Goal: Task Accomplishment & Management: Contribute content

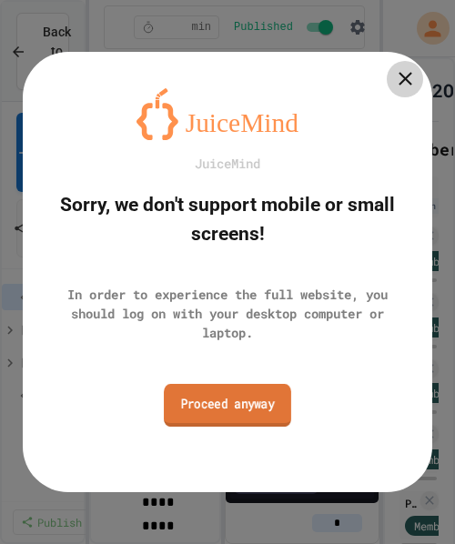
click at [249, 404] on link "Proceed anyway" at bounding box center [227, 405] width 127 height 43
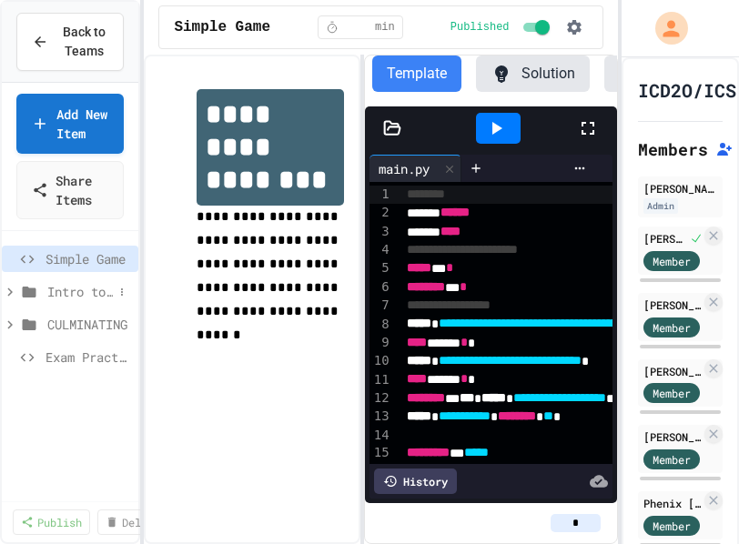
click at [33, 298] on icon at bounding box center [30, 292] width 14 height 11
click at [31, 298] on icon at bounding box center [30, 292] width 14 height 11
click at [10, 300] on icon at bounding box center [10, 292] width 16 height 16
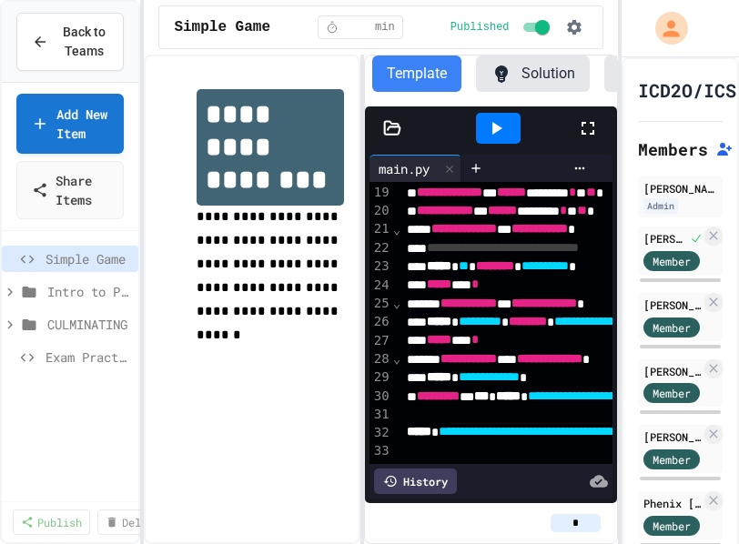
scroll to position [390, 0]
click at [454, 31] on icon "My Account" at bounding box center [672, 28] width 29 height 29
click at [231, 543] on div at bounding box center [369, 544] width 739 height 0
click at [73, 43] on span "Back to Teams" at bounding box center [83, 42] width 49 height 38
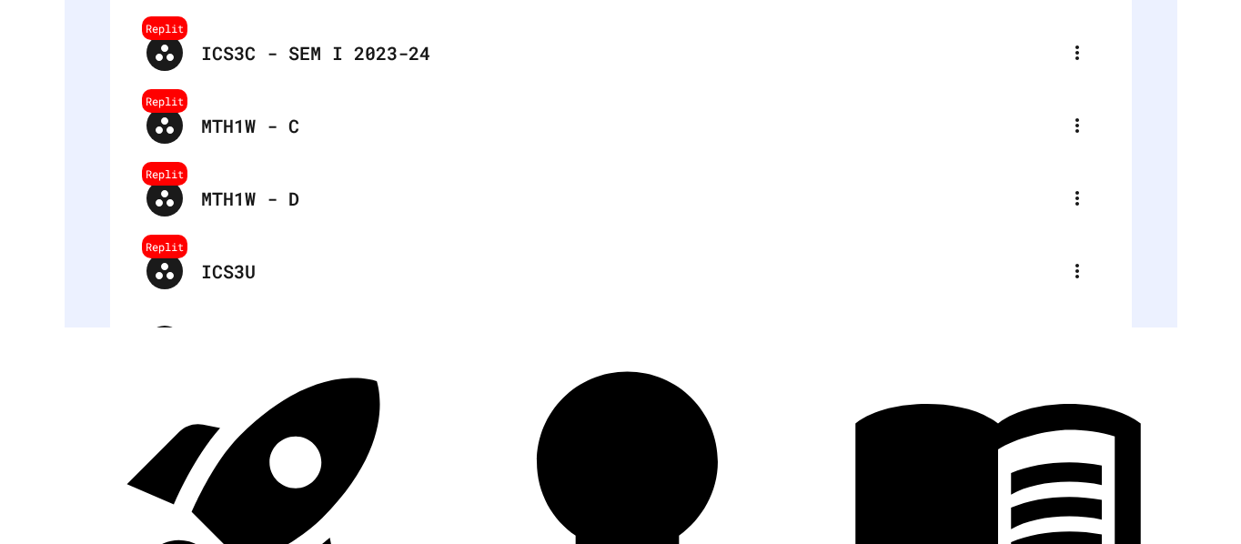
scroll to position [368, 0]
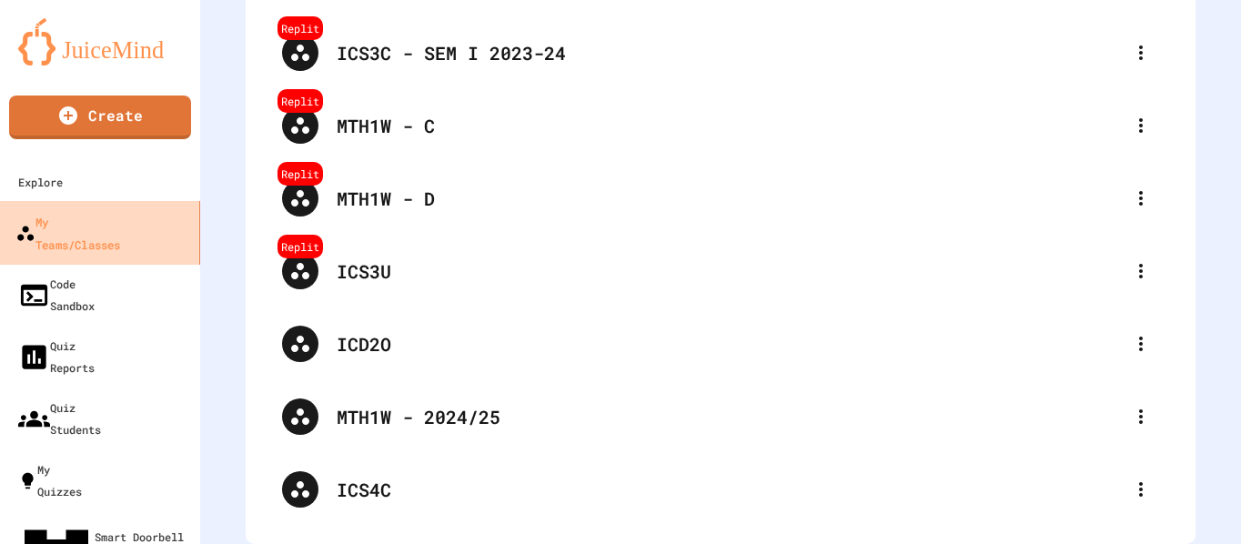
click at [61, 218] on div "My Teams/Classes" at bounding box center [67, 232] width 105 height 45
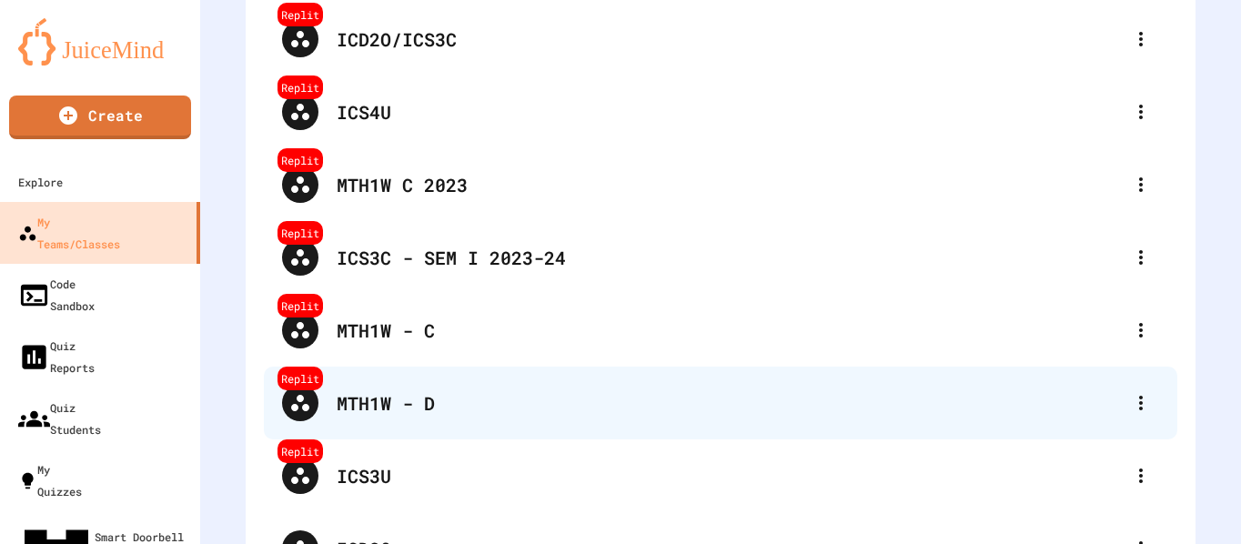
scroll to position [95, 0]
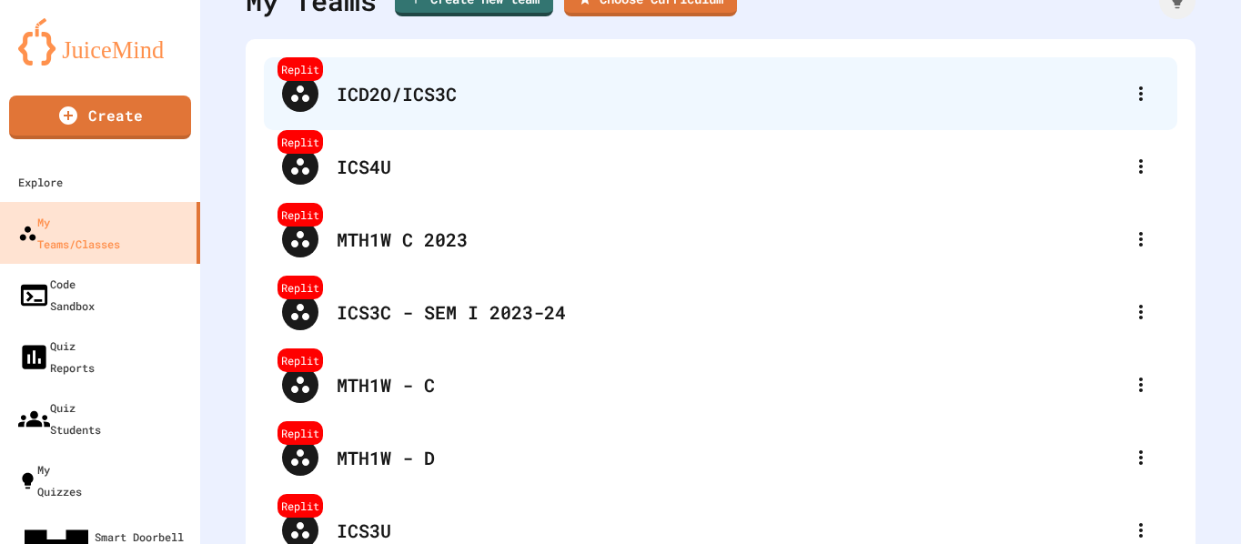
click at [365, 87] on div "ICD2O/ICS3C" at bounding box center [730, 93] width 786 height 27
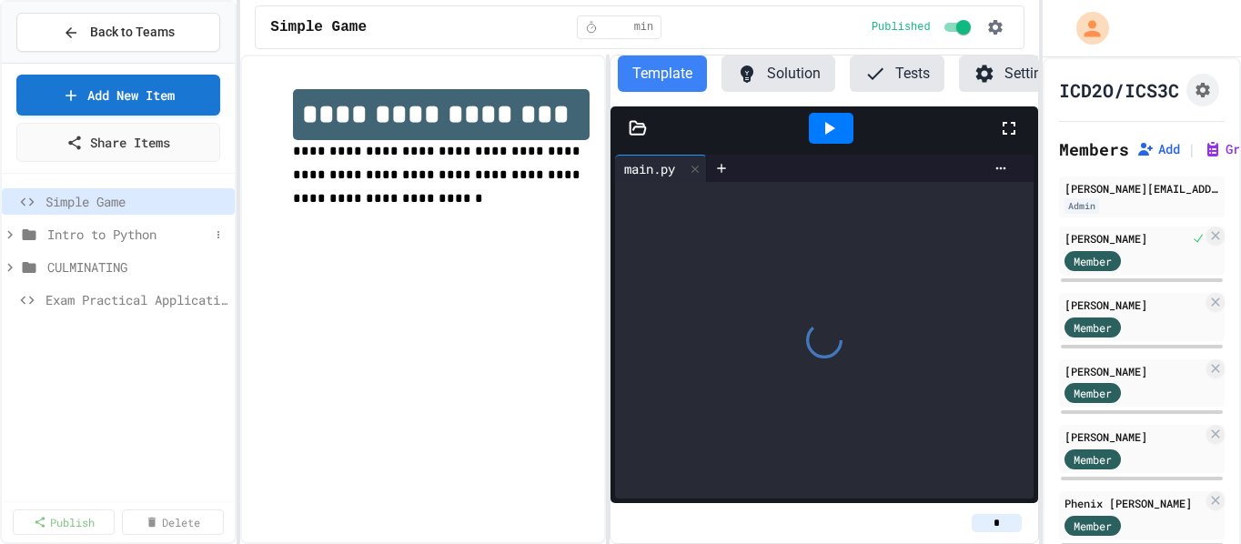
click at [25, 234] on icon at bounding box center [30, 234] width 14 height 11
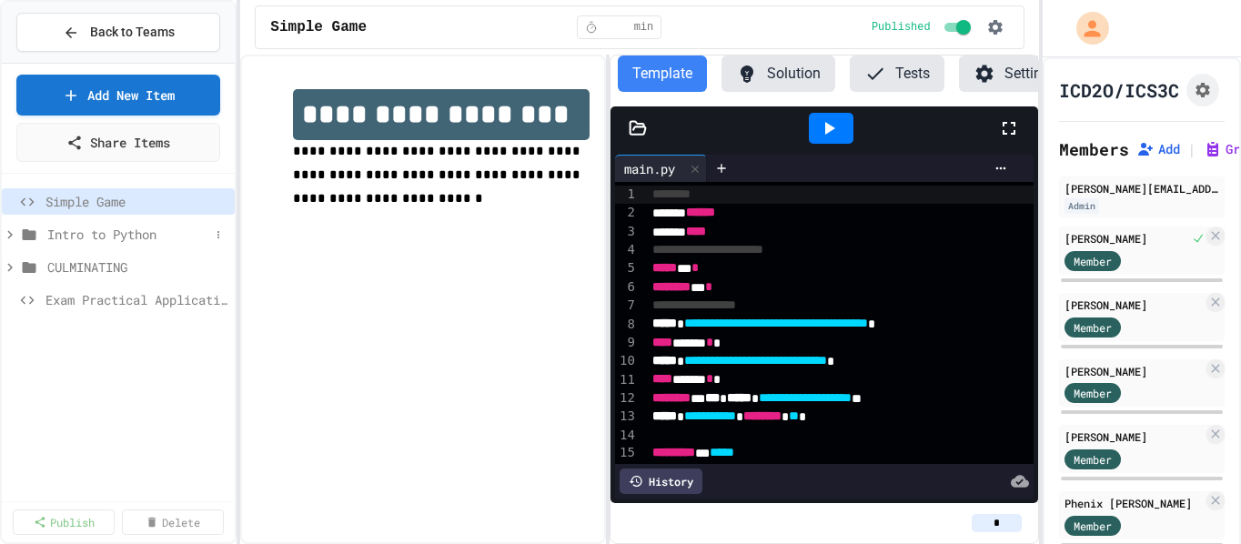
click at [25, 234] on icon at bounding box center [30, 234] width 14 height 11
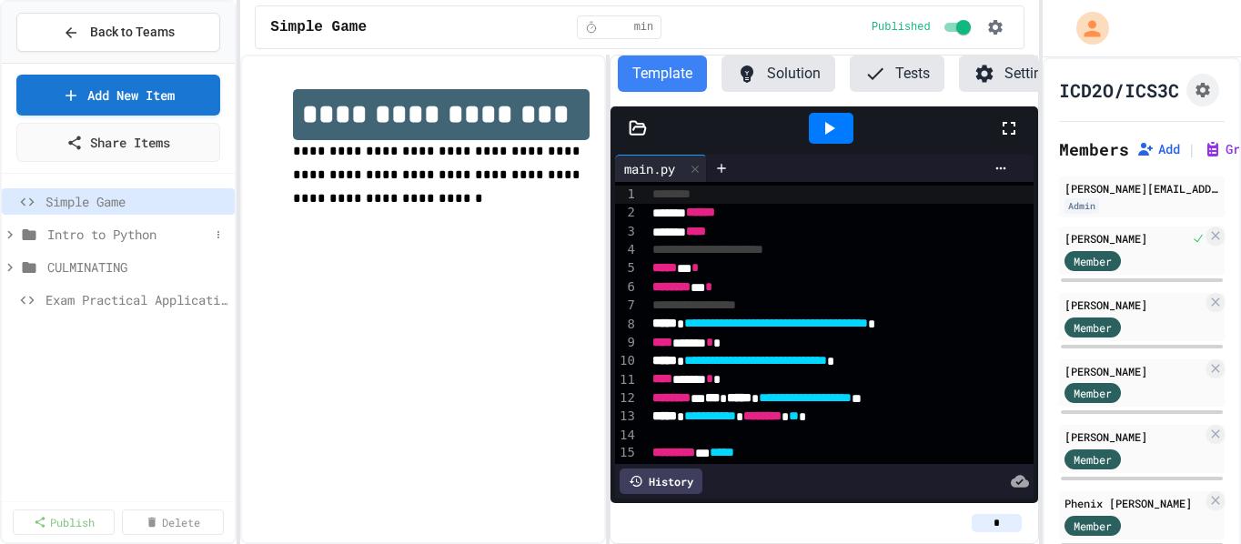
click at [25, 234] on icon at bounding box center [30, 234] width 14 height 11
click at [29, 234] on icon at bounding box center [30, 234] width 14 height 11
click at [218, 231] on icon at bounding box center [218, 234] width 11 height 11
click at [218, 231] on div at bounding box center [620, 272] width 1241 height 544
click at [0, 0] on icon at bounding box center [0, 0] width 0 height 0
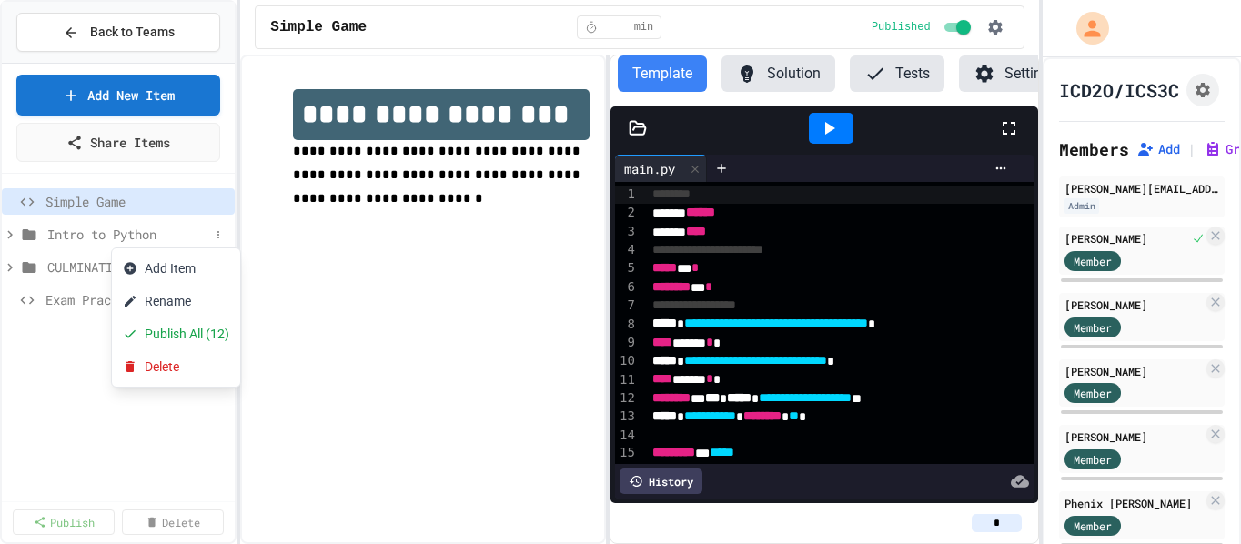
click at [218, 231] on div at bounding box center [620, 272] width 1241 height 544
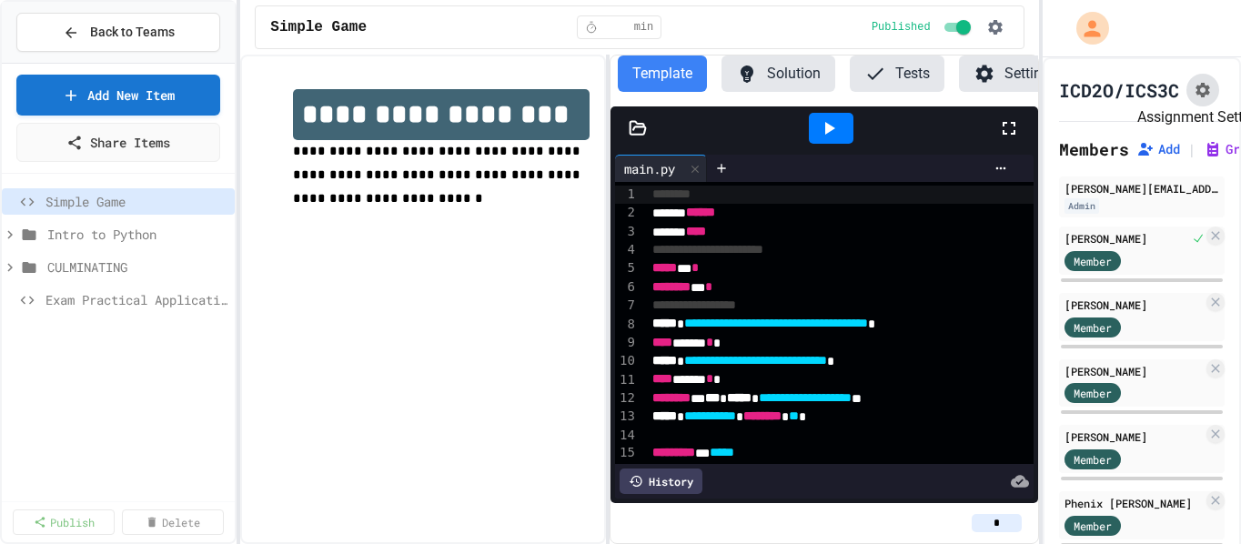
click at [454, 101] on button "Assignment Settings" at bounding box center [1203, 90] width 33 height 33
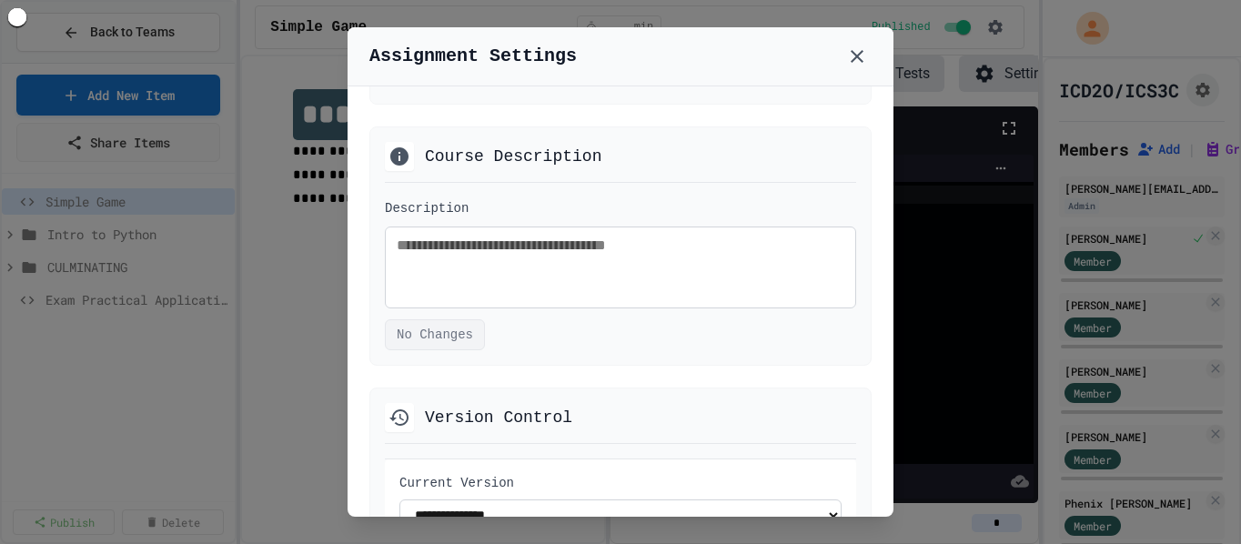
scroll to position [1170, 0]
click at [454, 54] on icon at bounding box center [857, 57] width 22 height 22
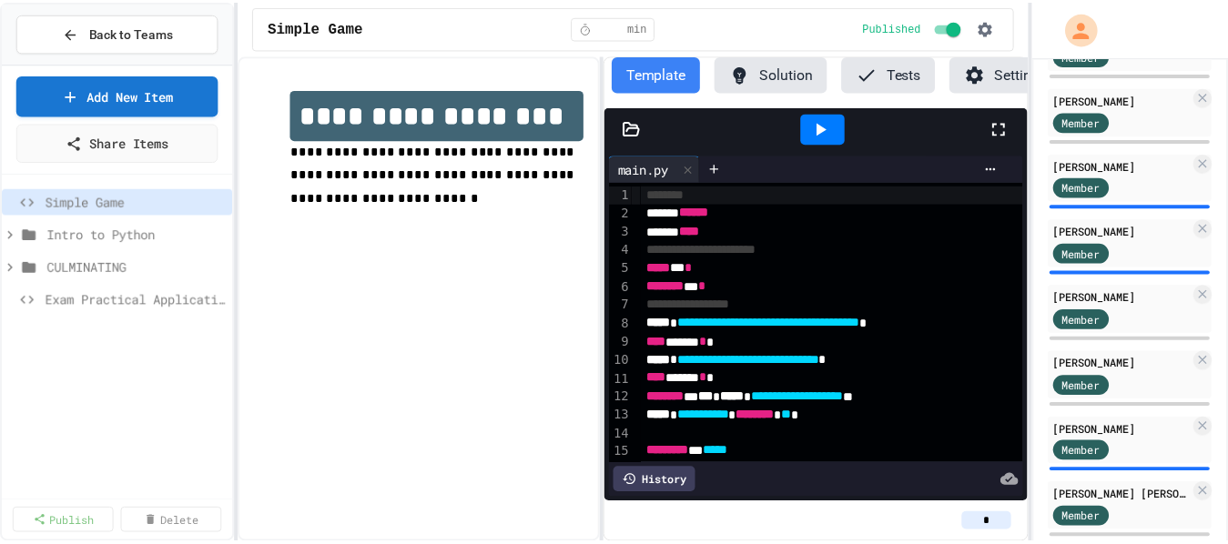
scroll to position [785, 0]
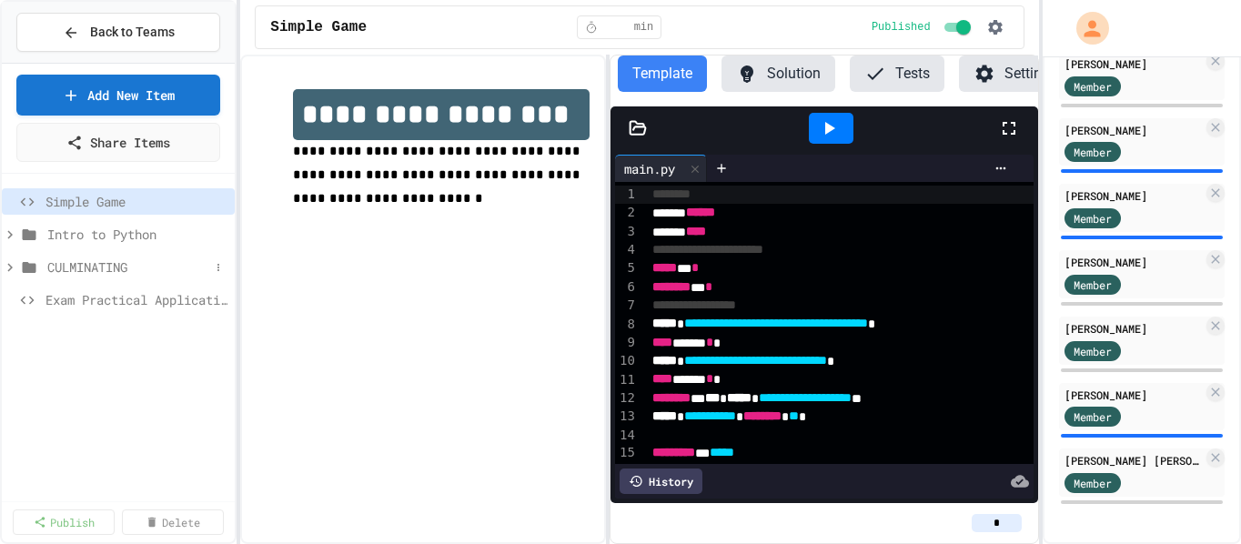
click at [78, 266] on span "CULMINATING" at bounding box center [128, 267] width 162 height 19
click at [78, 266] on span "CULMINATING" at bounding box center [137, 267] width 180 height 19
click at [79, 241] on span "Intro to Python" at bounding box center [128, 234] width 162 height 19
click at [74, 236] on span "Intro to Python" at bounding box center [128, 234] width 162 height 19
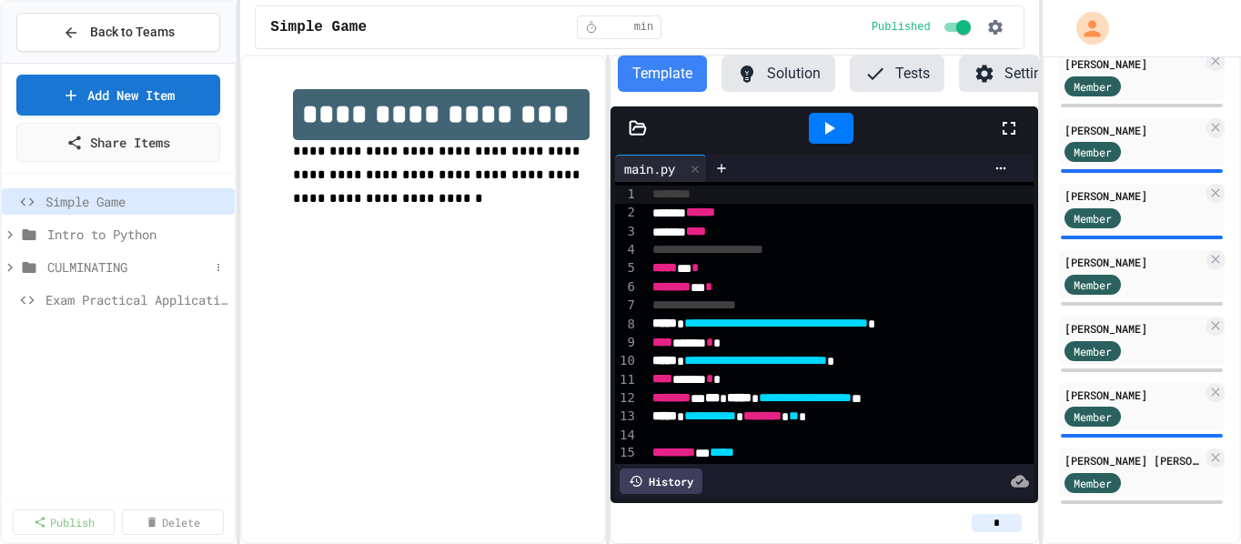
click at [73, 265] on span "CULMINATING" at bounding box center [128, 267] width 162 height 19
click at [73, 265] on span "CULMINATING" at bounding box center [137, 267] width 180 height 19
click at [76, 233] on span "Intro to Python" at bounding box center [128, 234] width 162 height 19
click at [33, 234] on icon at bounding box center [30, 234] width 14 height 11
click at [11, 236] on icon at bounding box center [9, 234] width 5 height 8
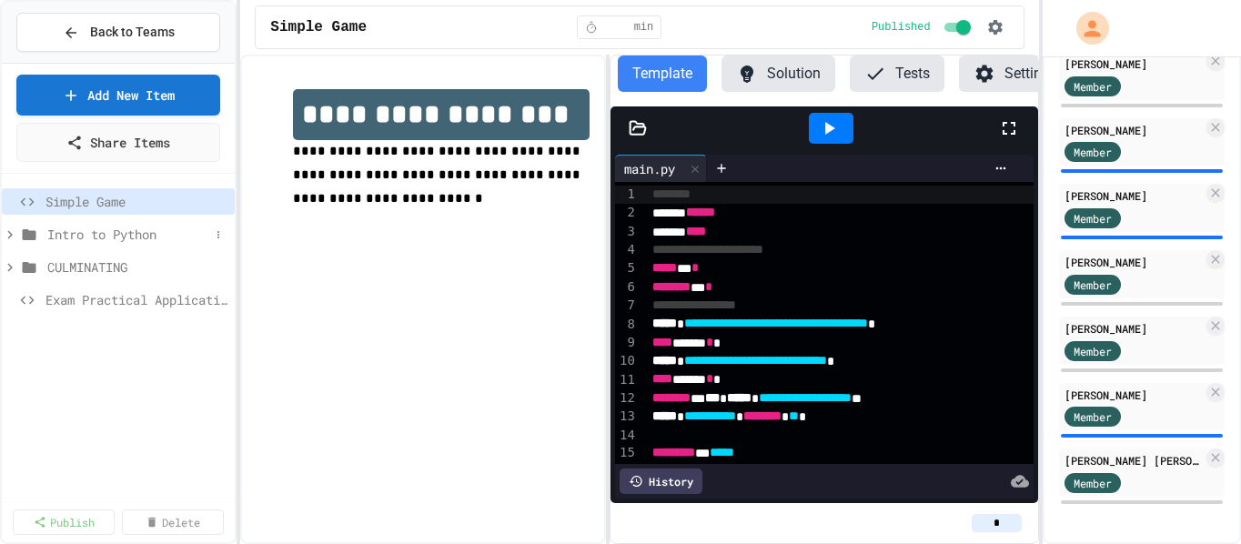
click at [56, 236] on span "Intro to Python" at bounding box center [128, 234] width 162 height 19
click at [102, 268] on span "CULMINATING" at bounding box center [128, 267] width 162 height 19
click at [102, 268] on span "CULMINATING" at bounding box center [137, 267] width 180 height 19
click at [105, 236] on span "Intro to Python" at bounding box center [128, 234] width 162 height 19
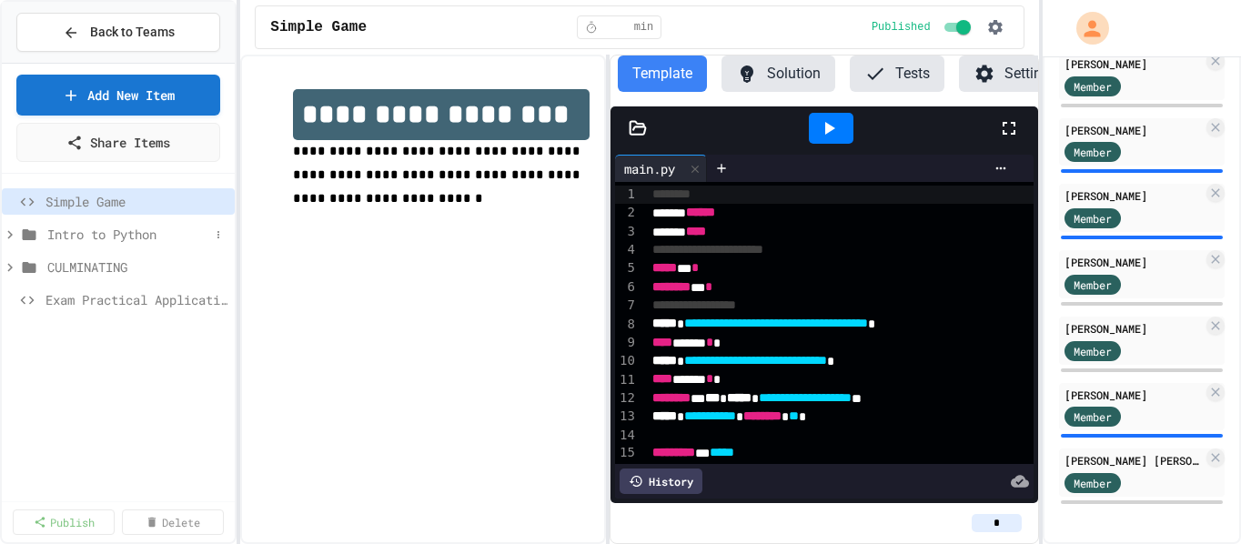
click at [105, 236] on span "Intro to Python" at bounding box center [128, 234] width 162 height 19
click at [130, 233] on span "Intro to Python" at bounding box center [128, 234] width 162 height 19
click at [146, 237] on span "Intro to Python" at bounding box center [128, 234] width 162 height 19
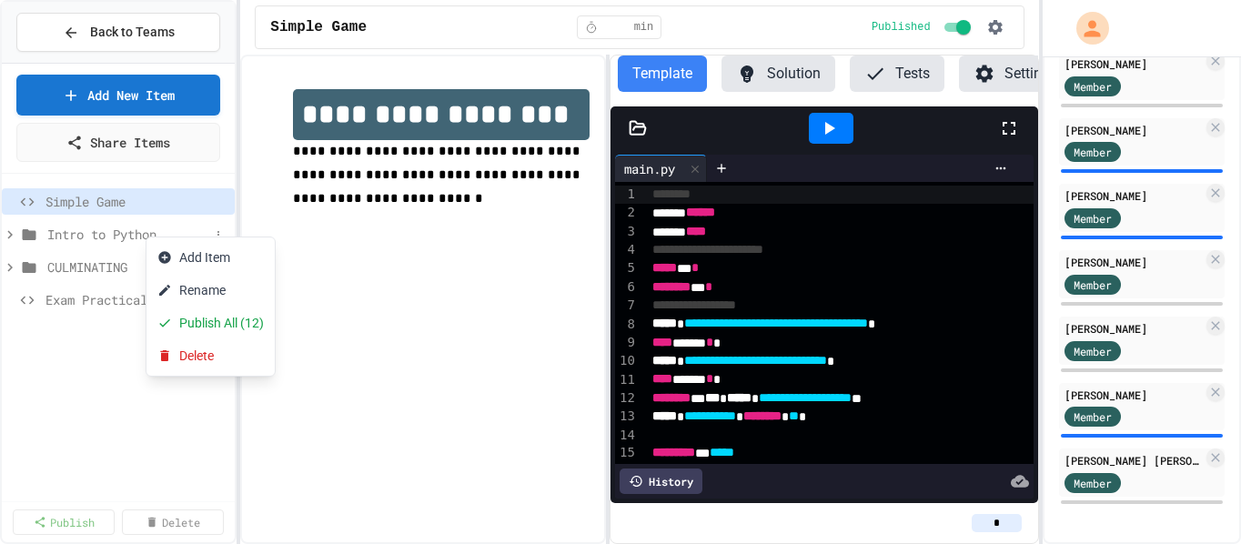
click at [129, 236] on div at bounding box center [620, 272] width 1241 height 544
click at [128, 238] on span "Intro to Python" at bounding box center [128, 234] width 162 height 19
click at [33, 238] on icon at bounding box center [30, 234] width 14 height 11
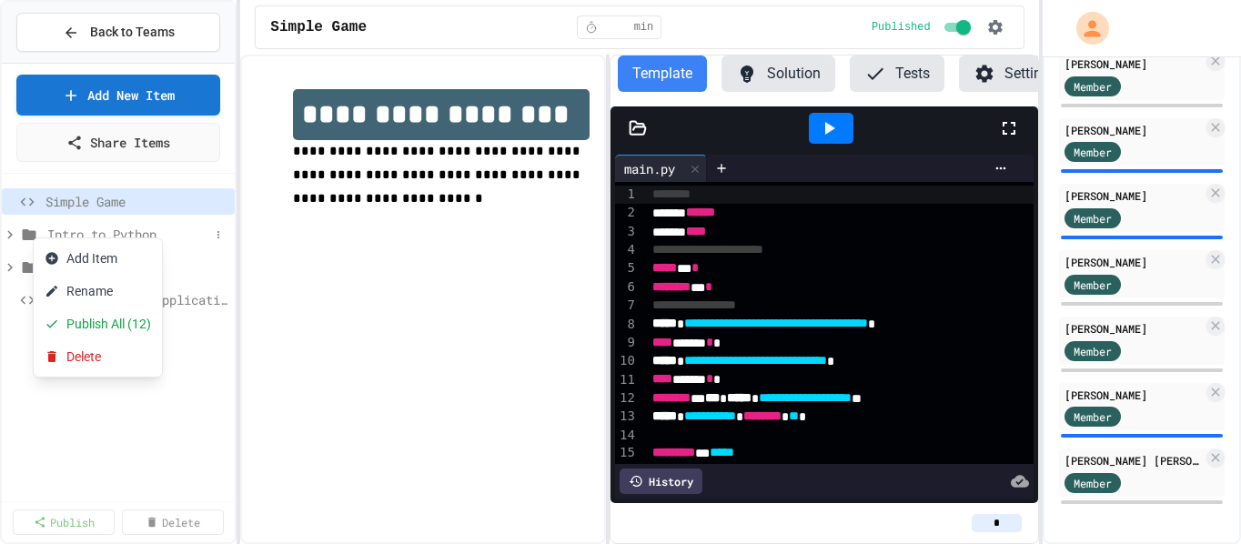
click at [27, 228] on div at bounding box center [620, 272] width 1241 height 544
click at [13, 232] on icon at bounding box center [10, 235] width 16 height 16
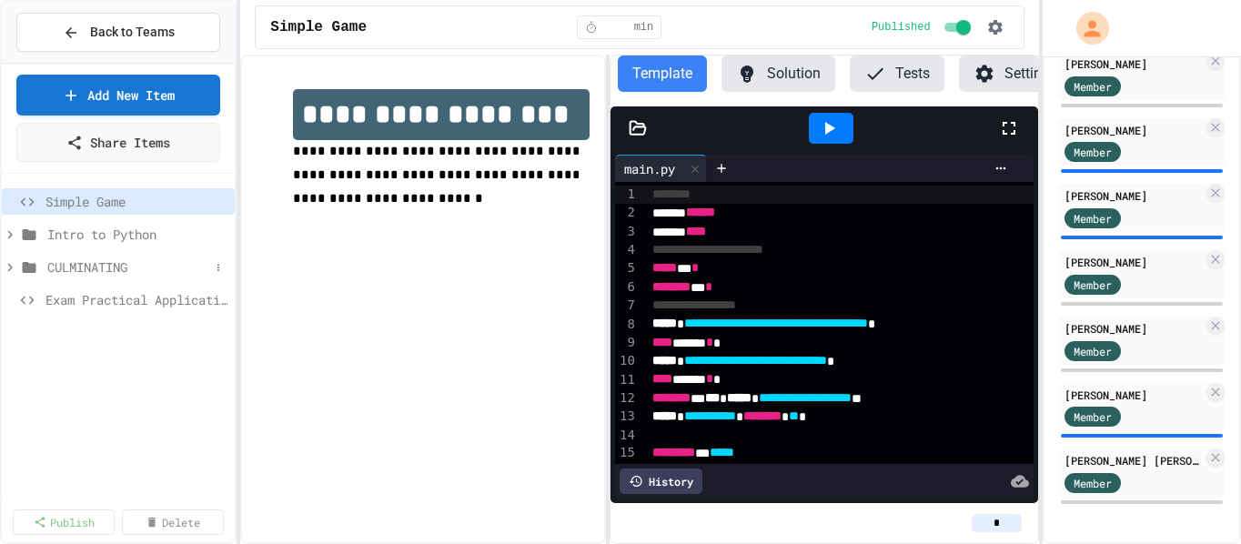
click at [27, 265] on icon at bounding box center [30, 267] width 14 height 11
click at [27, 265] on icon at bounding box center [29, 267] width 22 height 16
click at [27, 265] on icon at bounding box center [30, 267] width 14 height 11
click at [27, 265] on icon at bounding box center [29, 267] width 22 height 16
click at [73, 231] on span "Intro to Python" at bounding box center [128, 234] width 162 height 19
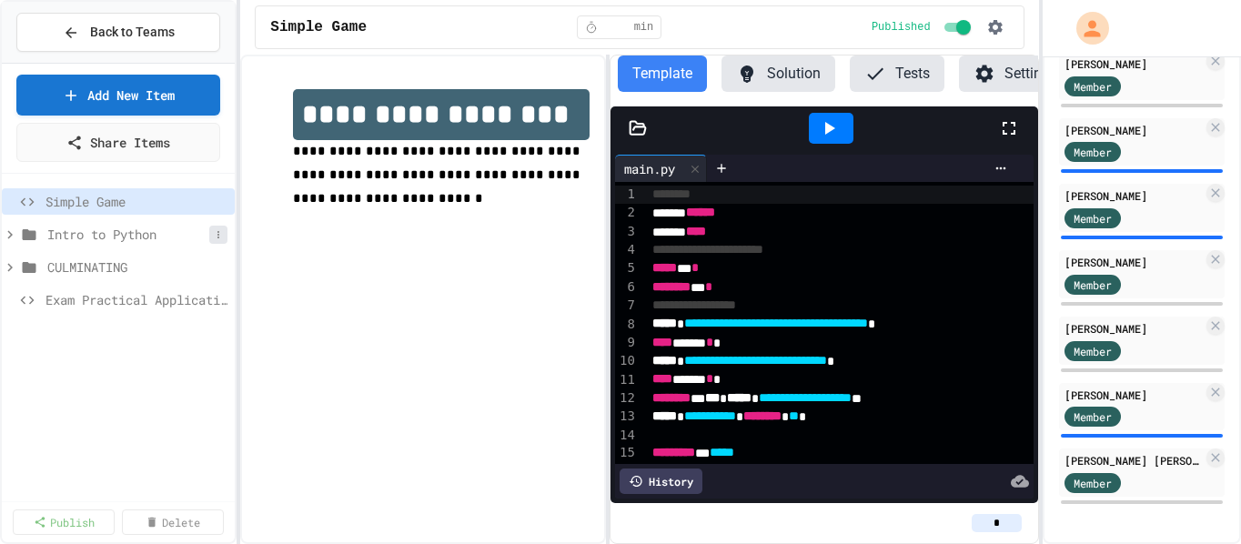
click at [214, 237] on icon at bounding box center [218, 234] width 11 height 11
click at [214, 237] on div at bounding box center [620, 272] width 1241 height 544
click at [454, 29] on icon "My Account" at bounding box center [1093, 28] width 29 height 29
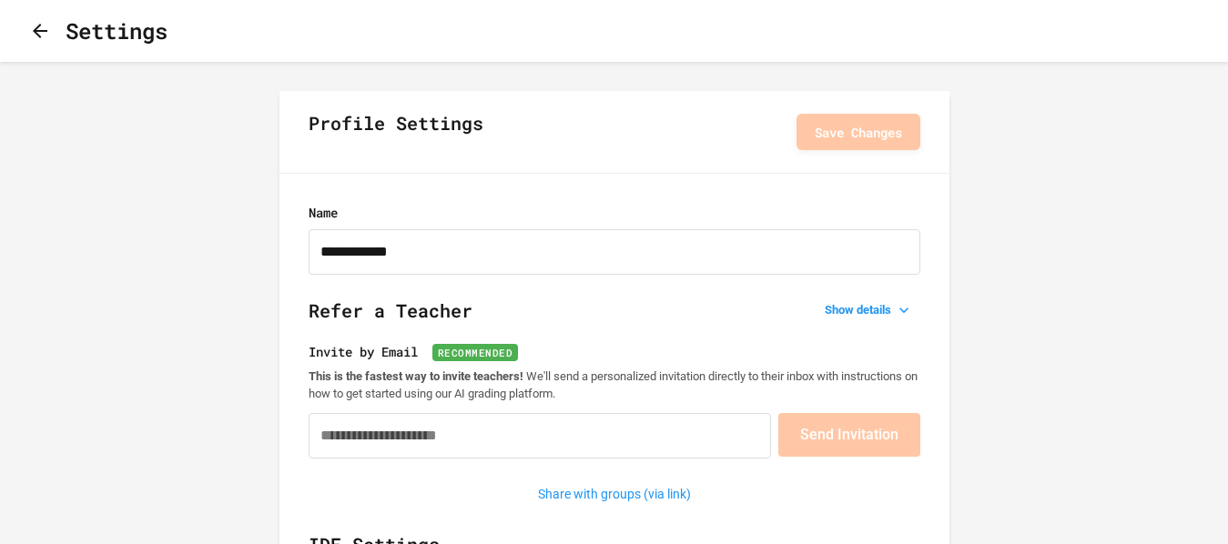
click at [36, 35] on icon "button" at bounding box center [40, 31] width 22 height 22
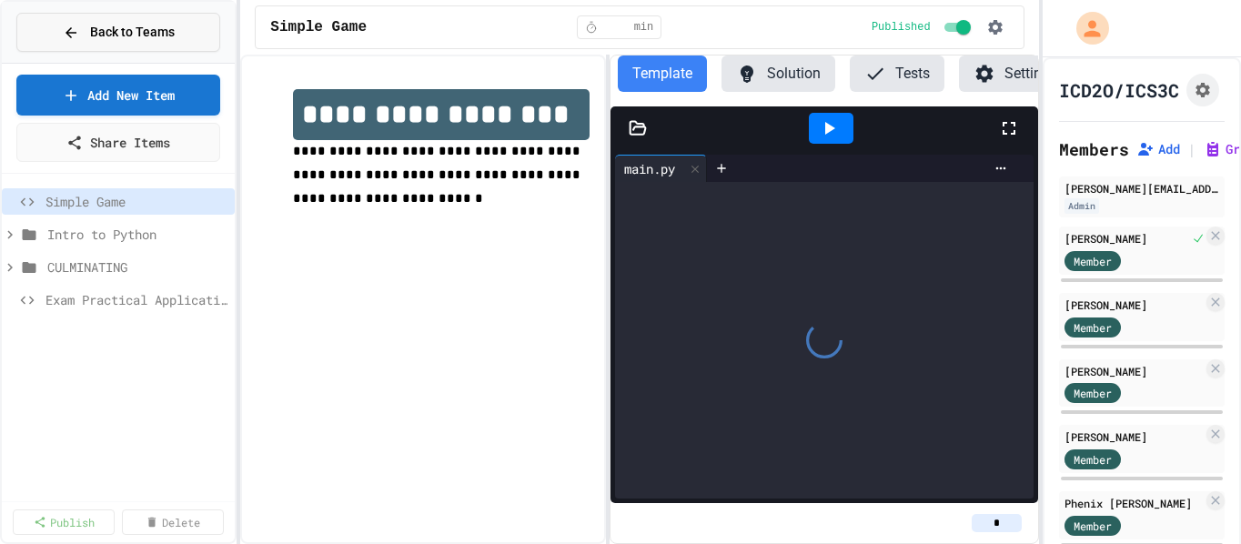
click at [68, 31] on icon at bounding box center [71, 32] width 11 height 11
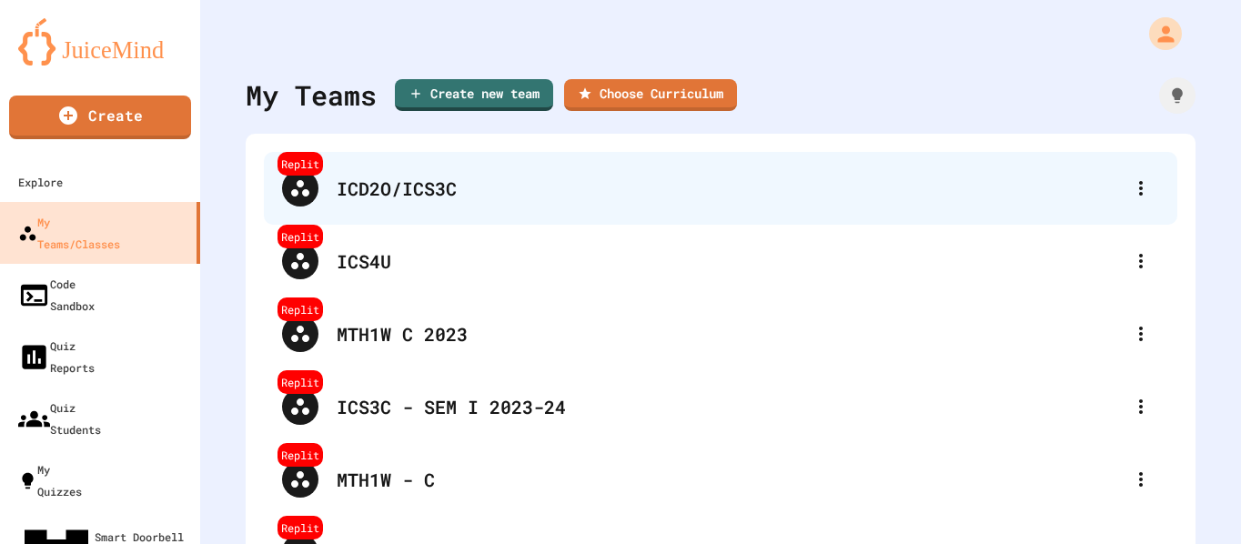
click at [364, 203] on div "Replit ICD2O/ICS3C" at bounding box center [721, 188] width 914 height 73
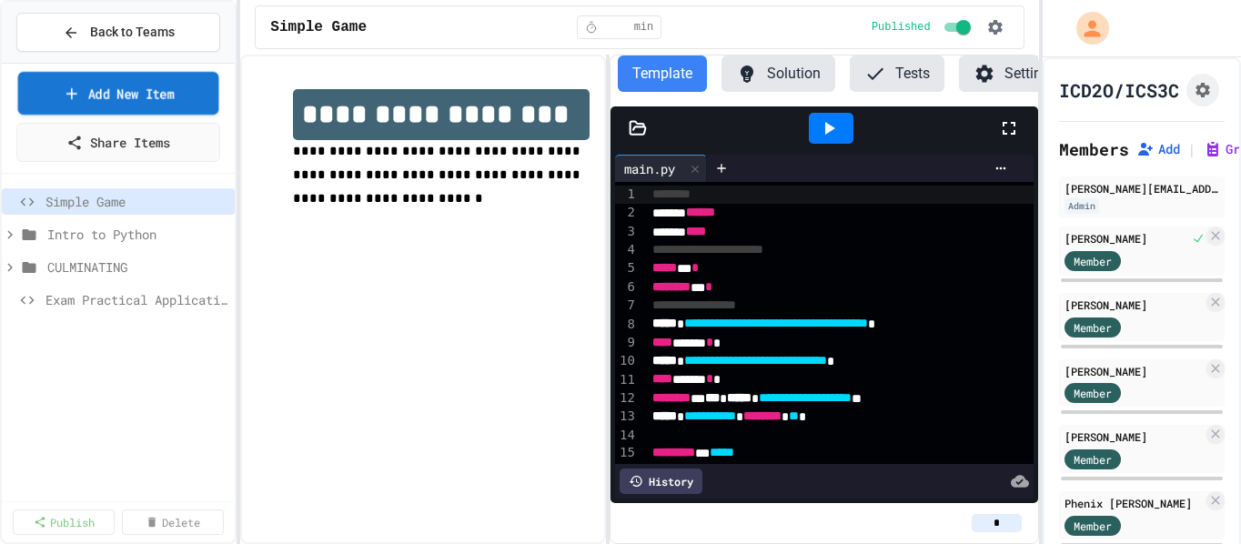
click at [171, 99] on link "Add New Item" at bounding box center [118, 93] width 201 height 43
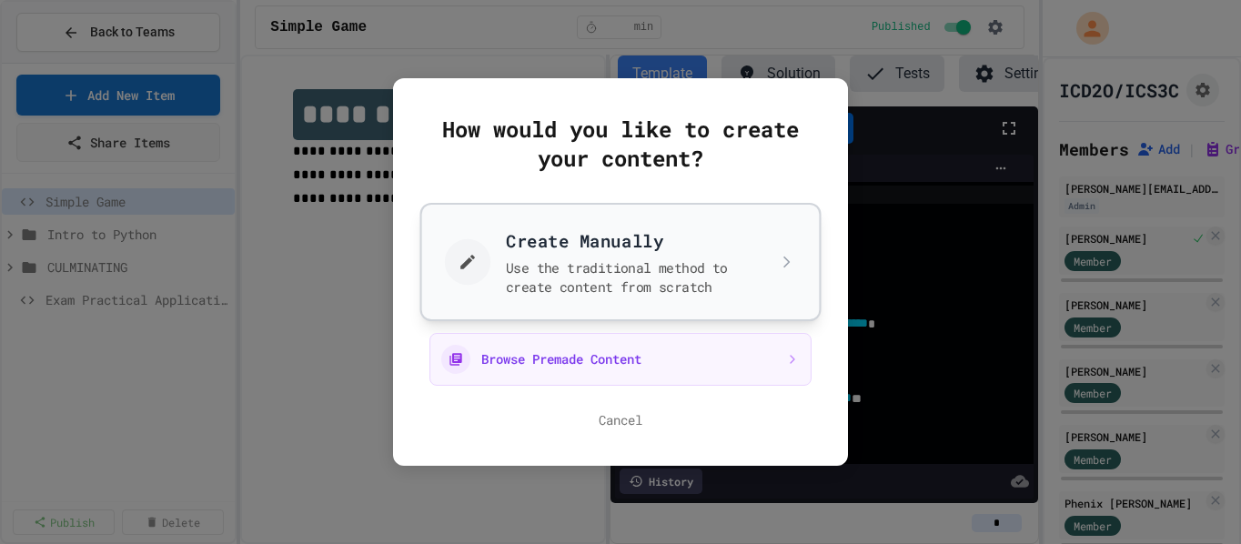
click at [454, 287] on button "Create Manually Use the traditional method to create content from scratch" at bounding box center [620, 262] width 401 height 118
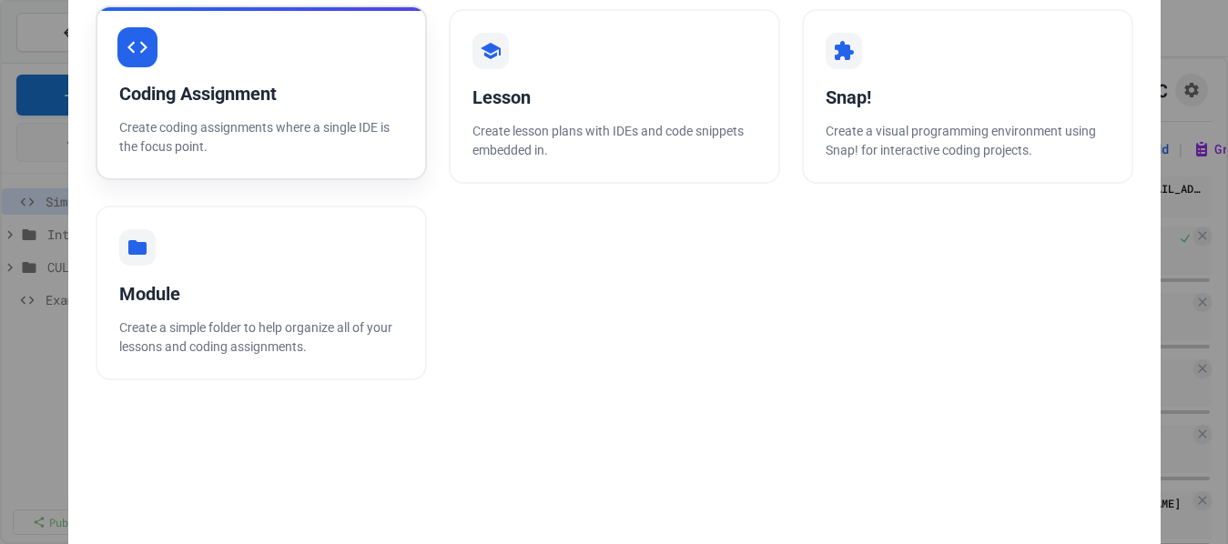
click at [188, 77] on div "Coding Assignment Create coding assignments where a single IDE is the focus poi…" at bounding box center [261, 92] width 331 height 175
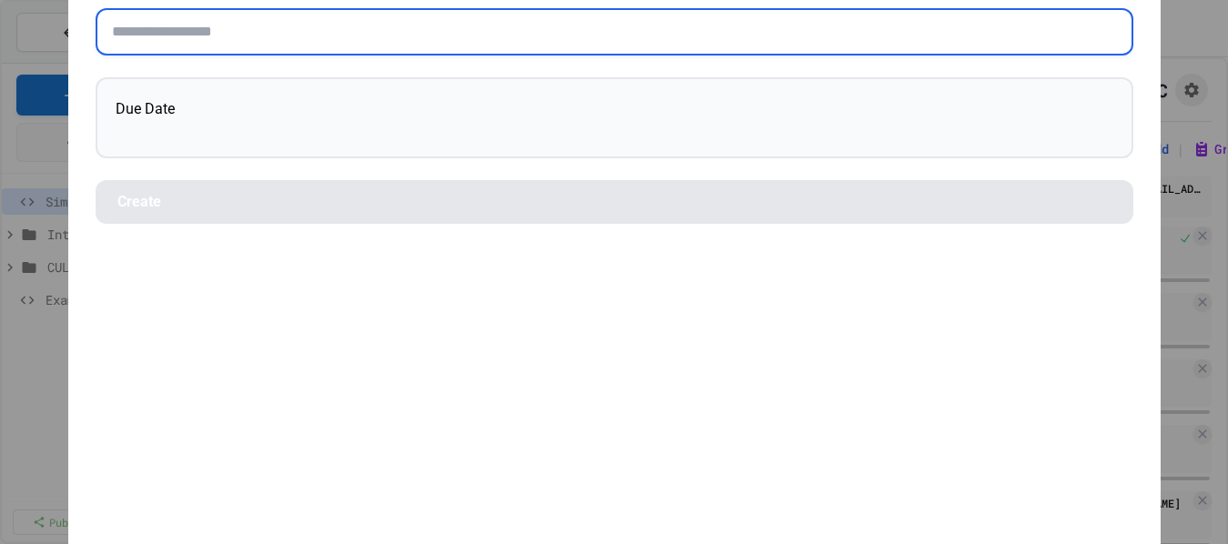
click at [302, 49] on input "text" at bounding box center [615, 31] width 1038 height 47
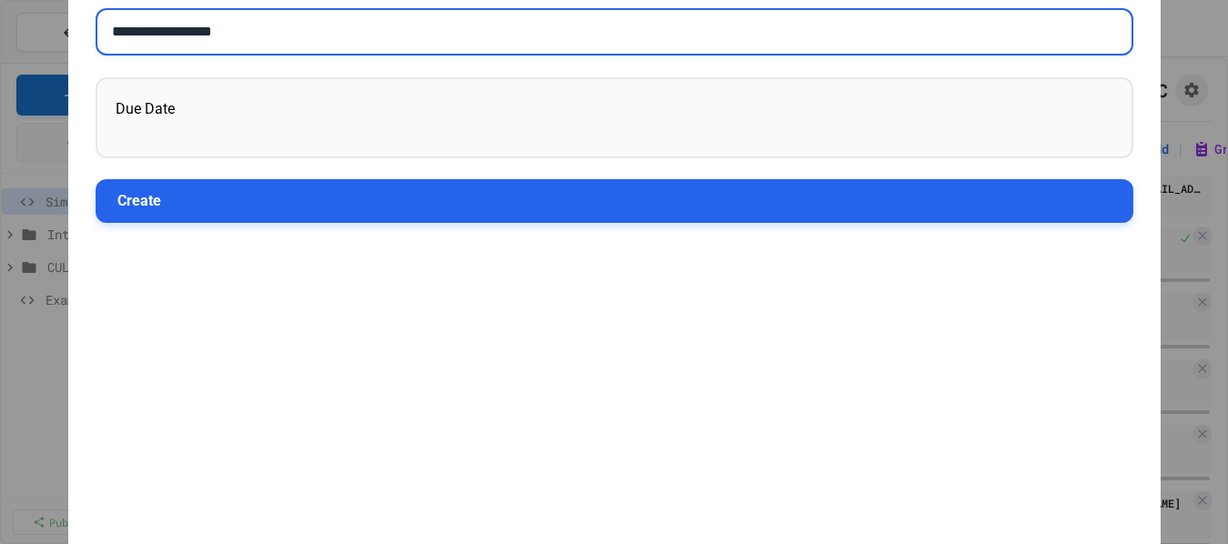
type input "**********"
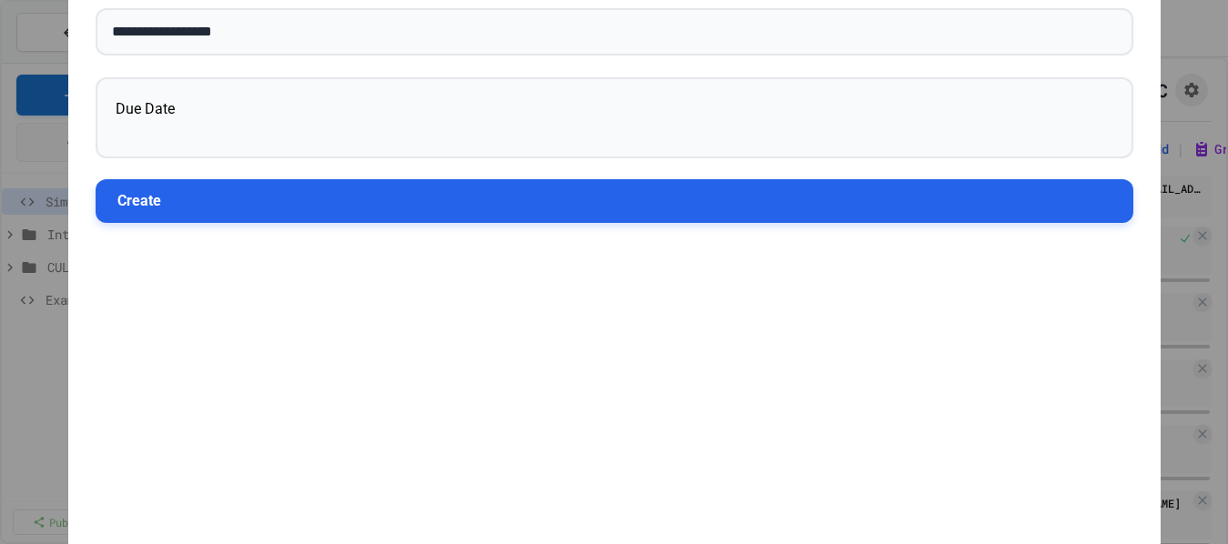
click at [262, 206] on button "Create" at bounding box center [615, 201] width 1038 height 44
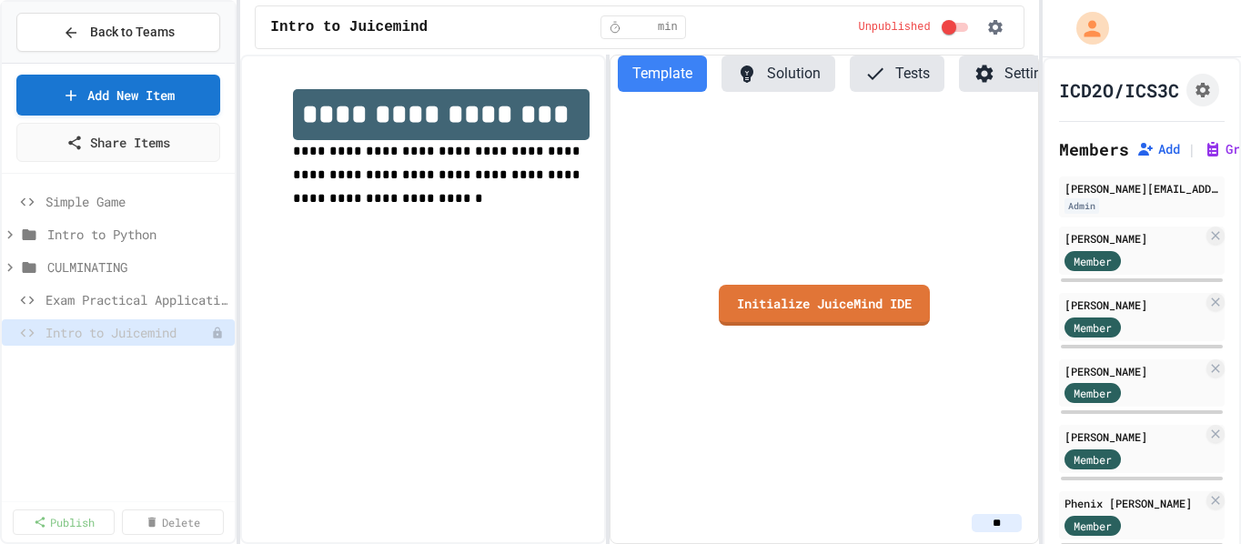
click at [72, 359] on div "Simple Game Intro to Python CULMINATING Exam Practical Application Intro to Jui…" at bounding box center [118, 270] width 233 height 178
click at [115, 234] on span "Intro to Python" at bounding box center [128, 234] width 162 height 19
click at [128, 233] on span "Intro to Python" at bounding box center [128, 234] width 162 height 19
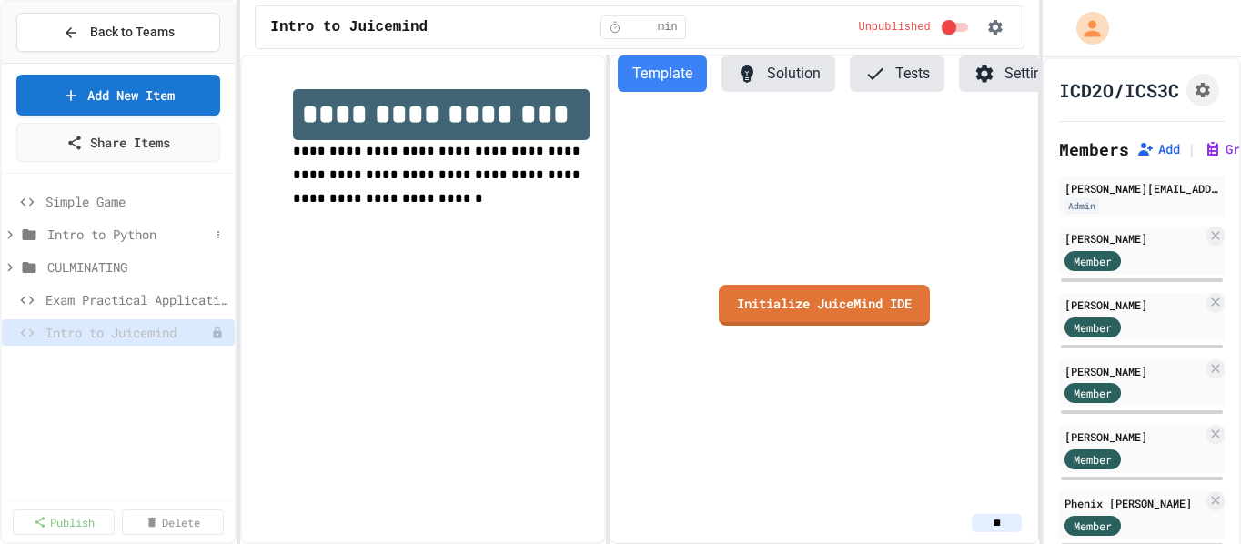
click at [128, 233] on span "Intro to Python" at bounding box center [128, 234] width 162 height 19
click at [64, 249] on div "Intro to Python" at bounding box center [118, 237] width 233 height 33
click at [79, 267] on span "CULMINATING" at bounding box center [128, 267] width 162 height 19
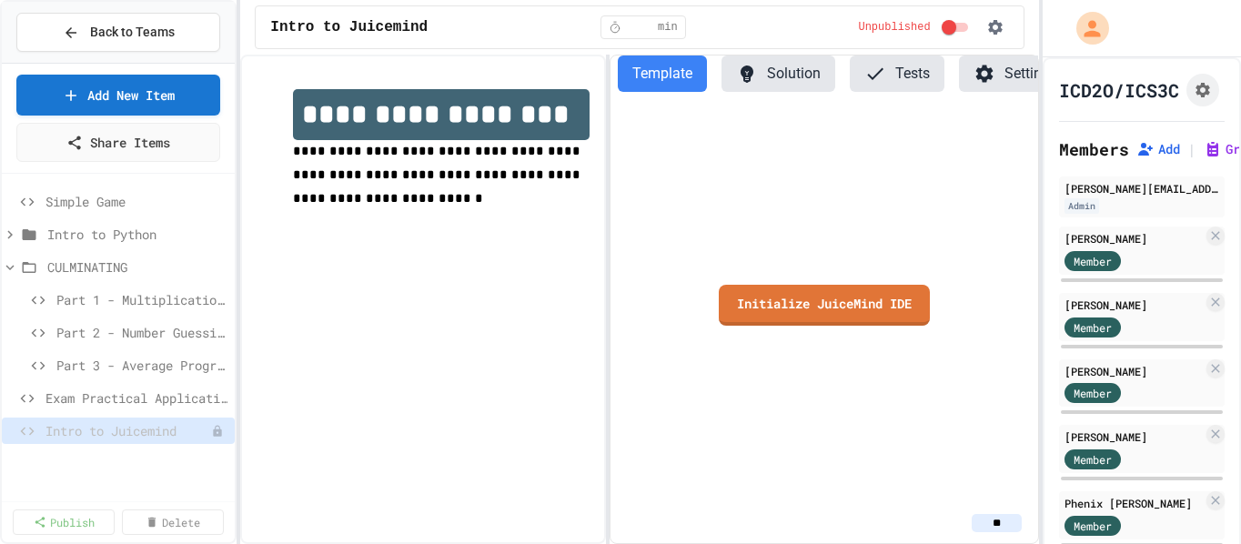
click at [79, 267] on span "CULMINATING" at bounding box center [137, 267] width 180 height 19
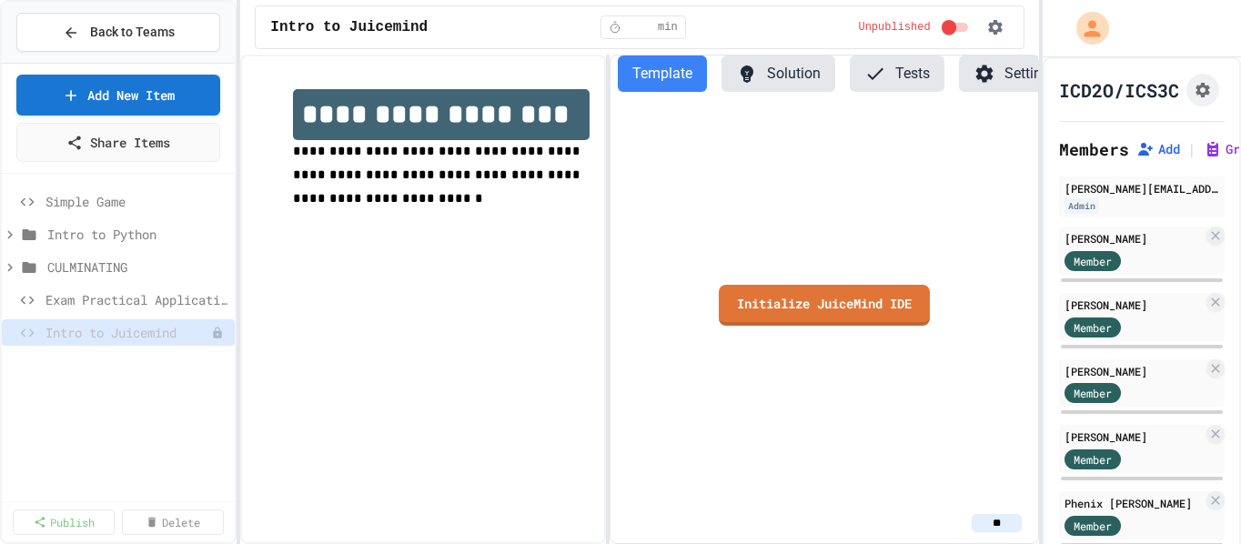
click at [79, 267] on span "CULMINATING" at bounding box center [137, 267] width 180 height 19
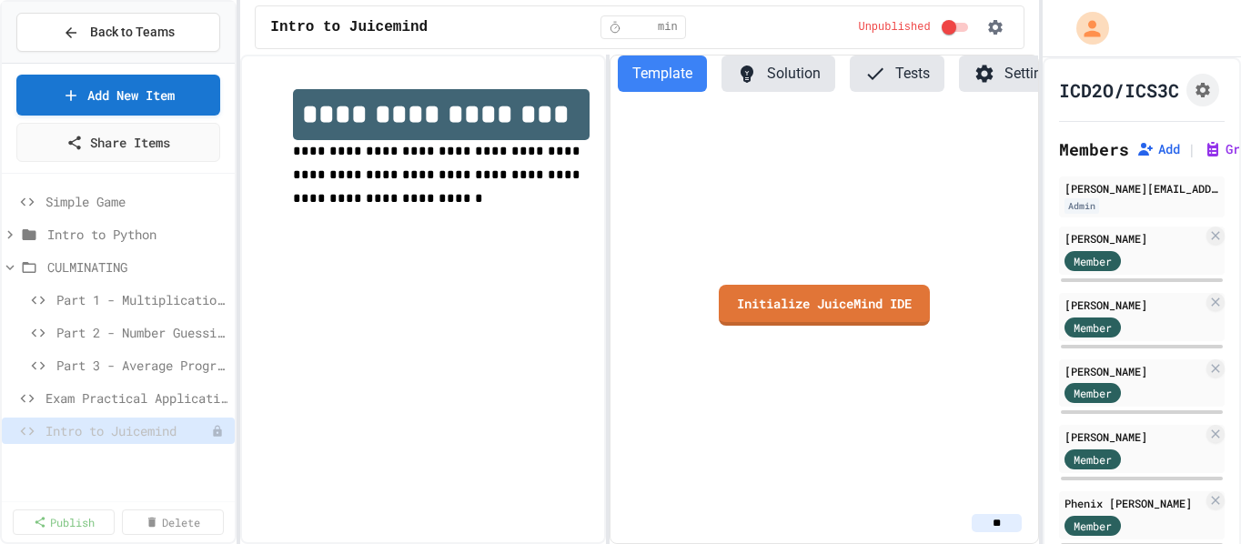
click at [79, 267] on span "CULMINATING" at bounding box center [137, 267] width 180 height 19
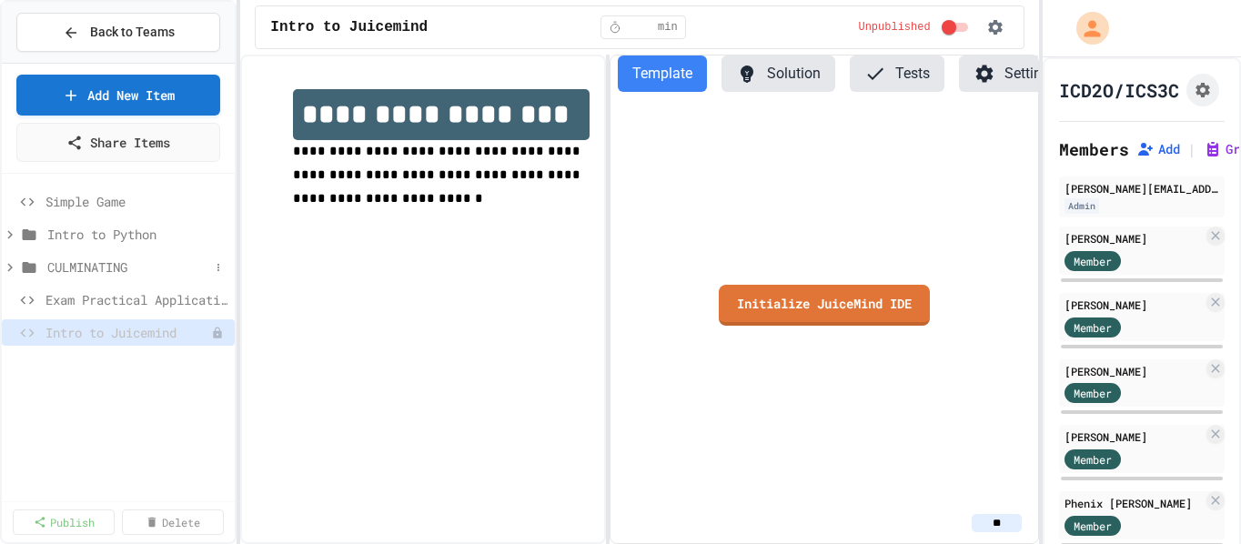
click at [10, 267] on icon at bounding box center [10, 267] width 16 height 16
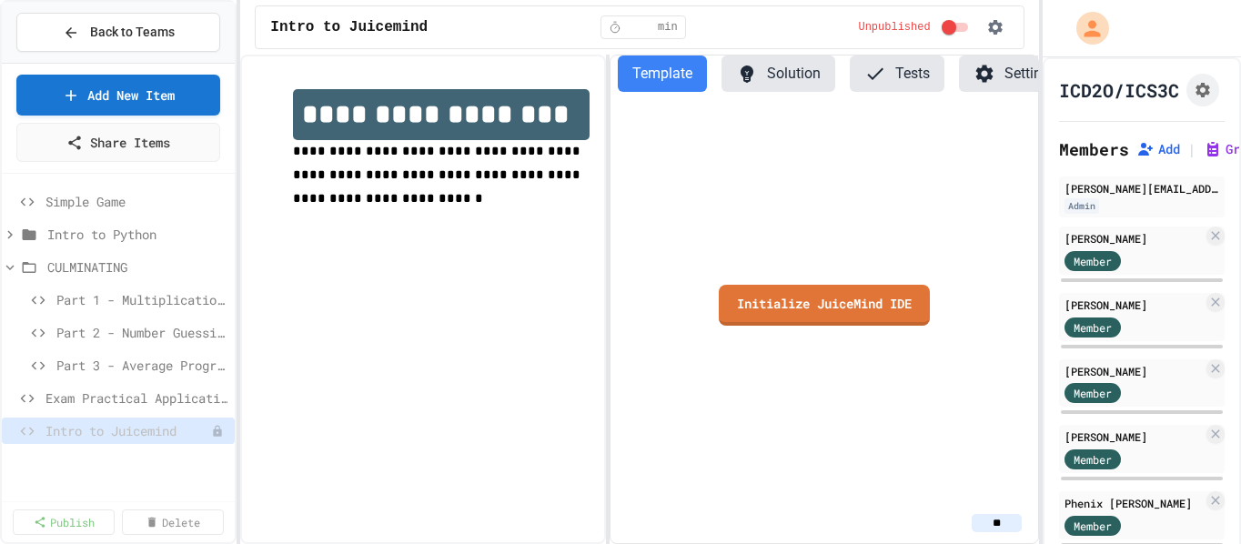
click at [10, 267] on icon at bounding box center [10, 267] width 16 height 16
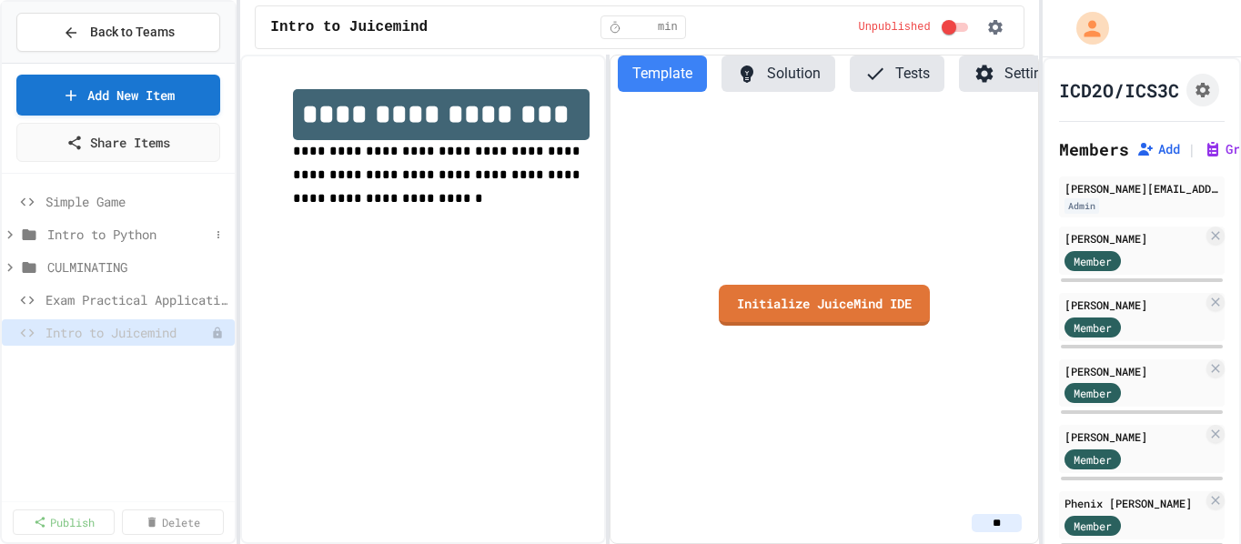
click at [24, 238] on icon at bounding box center [30, 234] width 14 height 11
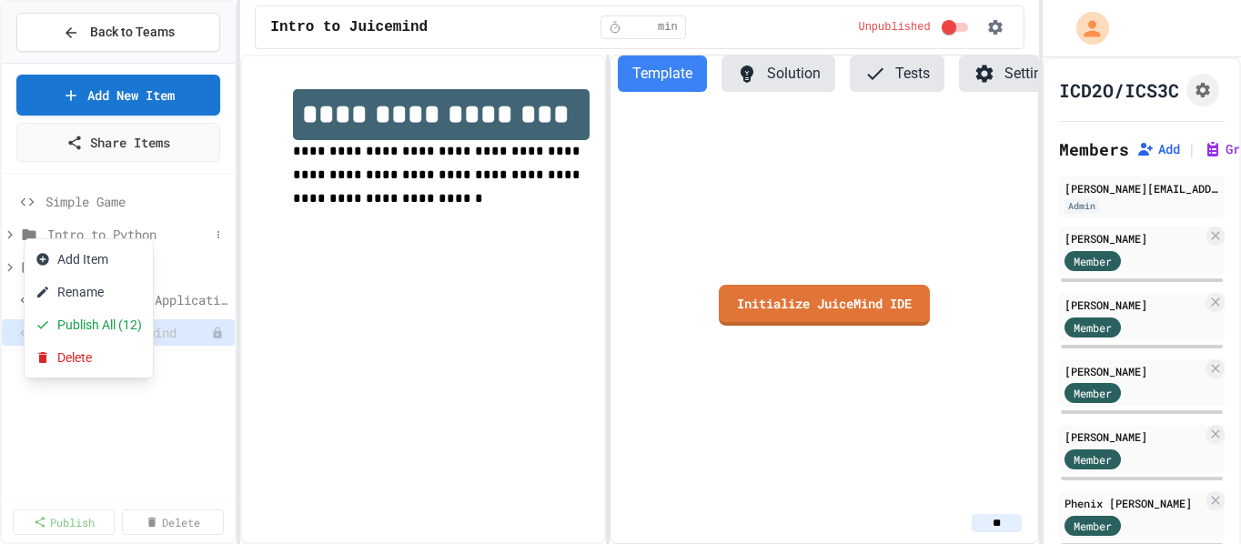
click at [24, 238] on div at bounding box center [620, 272] width 1241 height 544
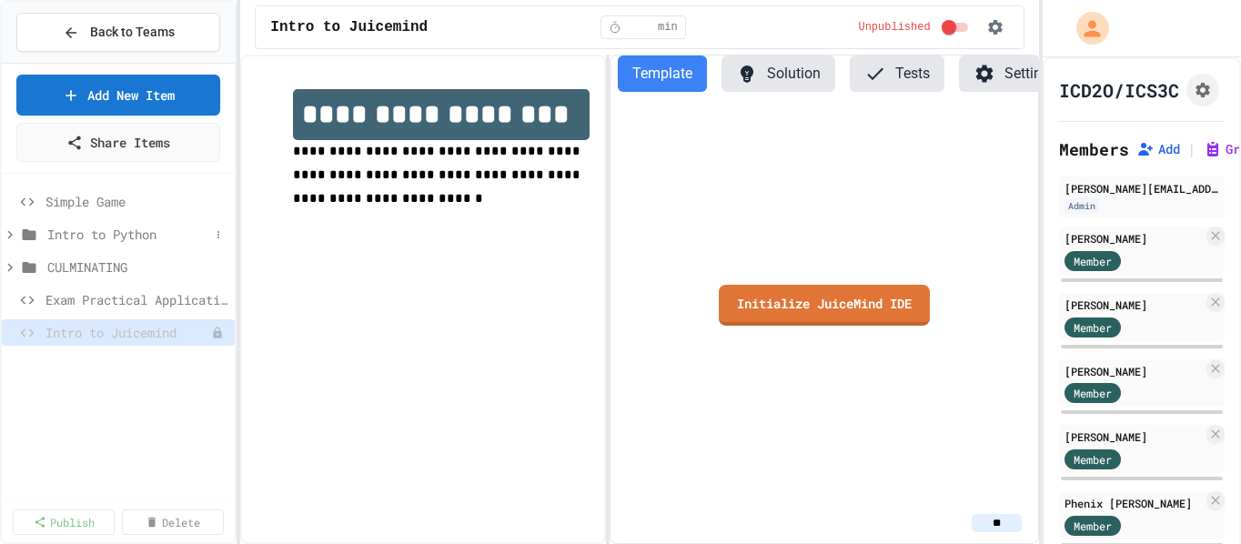
click at [8, 235] on icon at bounding box center [10, 235] width 16 height 16
click at [14, 269] on icon at bounding box center [10, 267] width 16 height 16
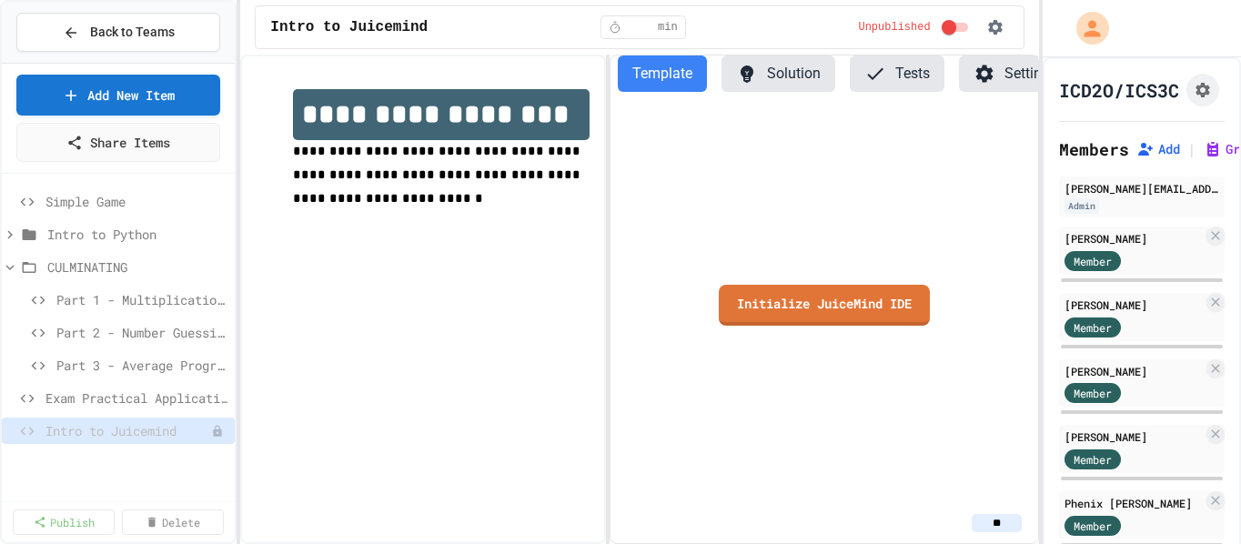
click at [14, 269] on icon at bounding box center [10, 267] width 16 height 16
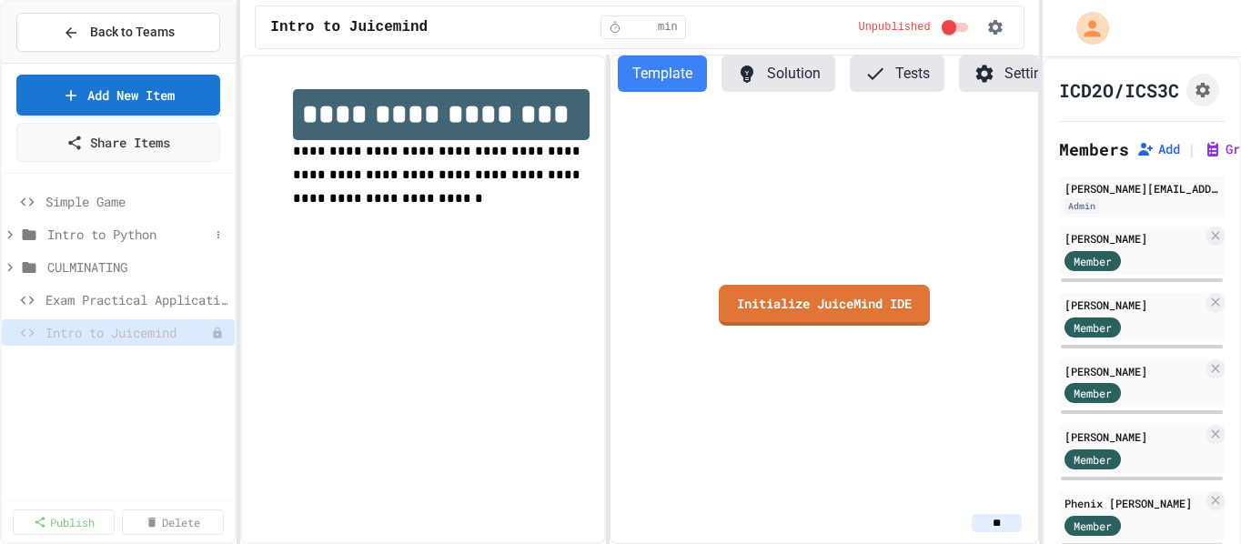
click at [67, 233] on span "Intro to Python" at bounding box center [128, 234] width 162 height 19
